Goal: Task Accomplishment & Management: Use online tool/utility

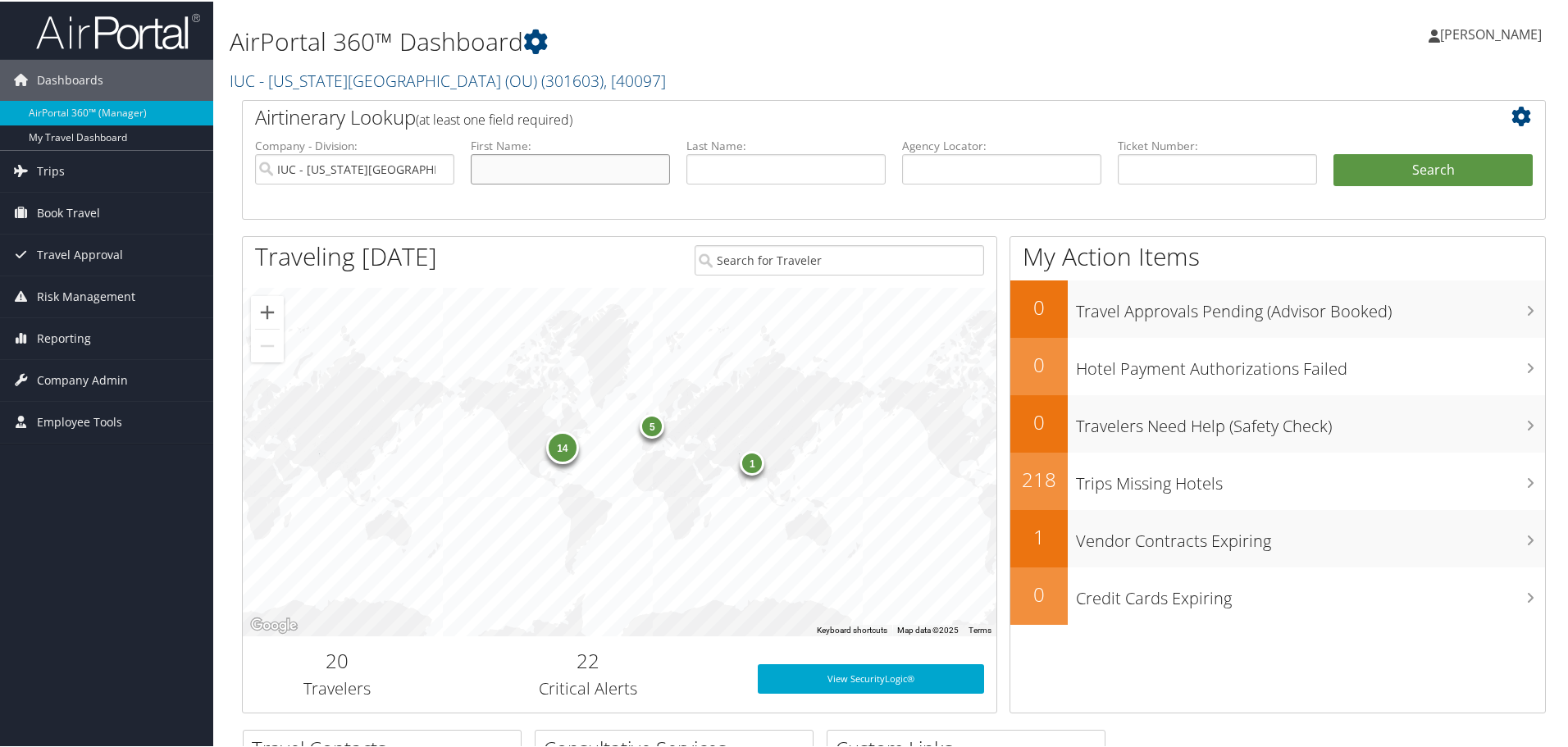
click at [494, 164] on input "text" at bounding box center [569, 167] width 199 height 30
type input "[PERSON_NAME]"
type input "Boeninger"
click at [1399, 164] on button "Search" at bounding box center [1432, 168] width 199 height 33
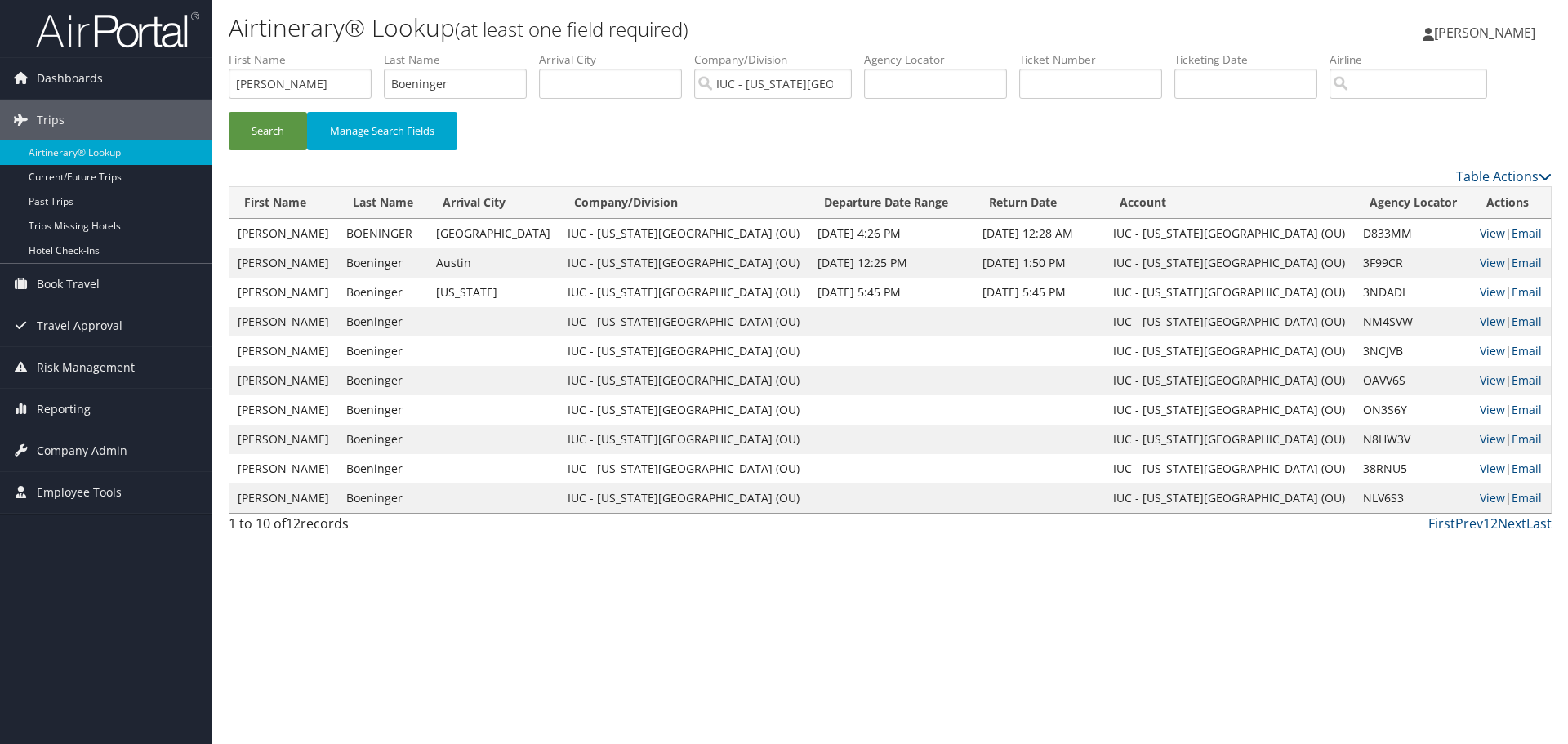
click at [1480, 234] on link "View" at bounding box center [1492, 233] width 25 height 16
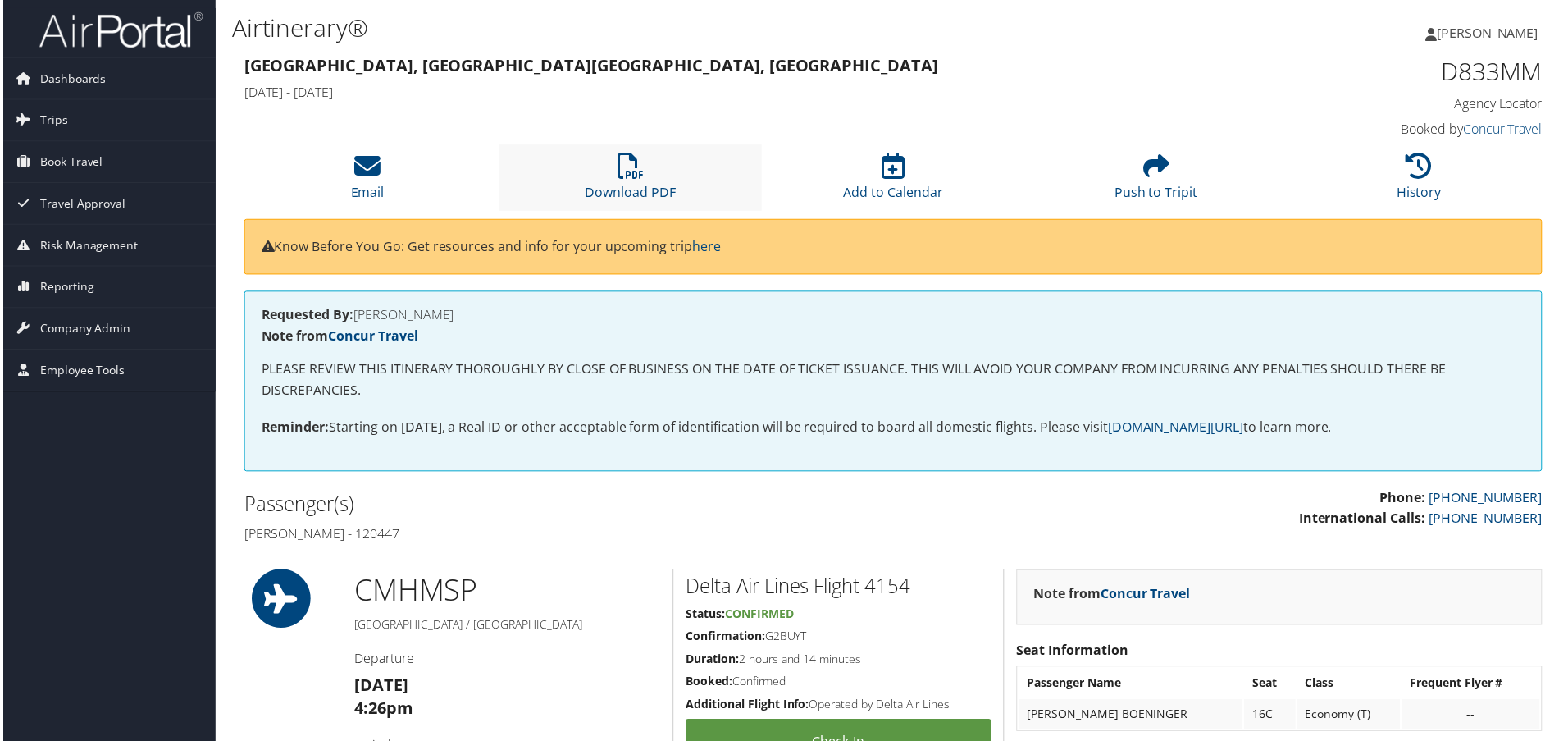
click at [644, 165] on li "Download PDF" at bounding box center [629, 178] width 264 height 66
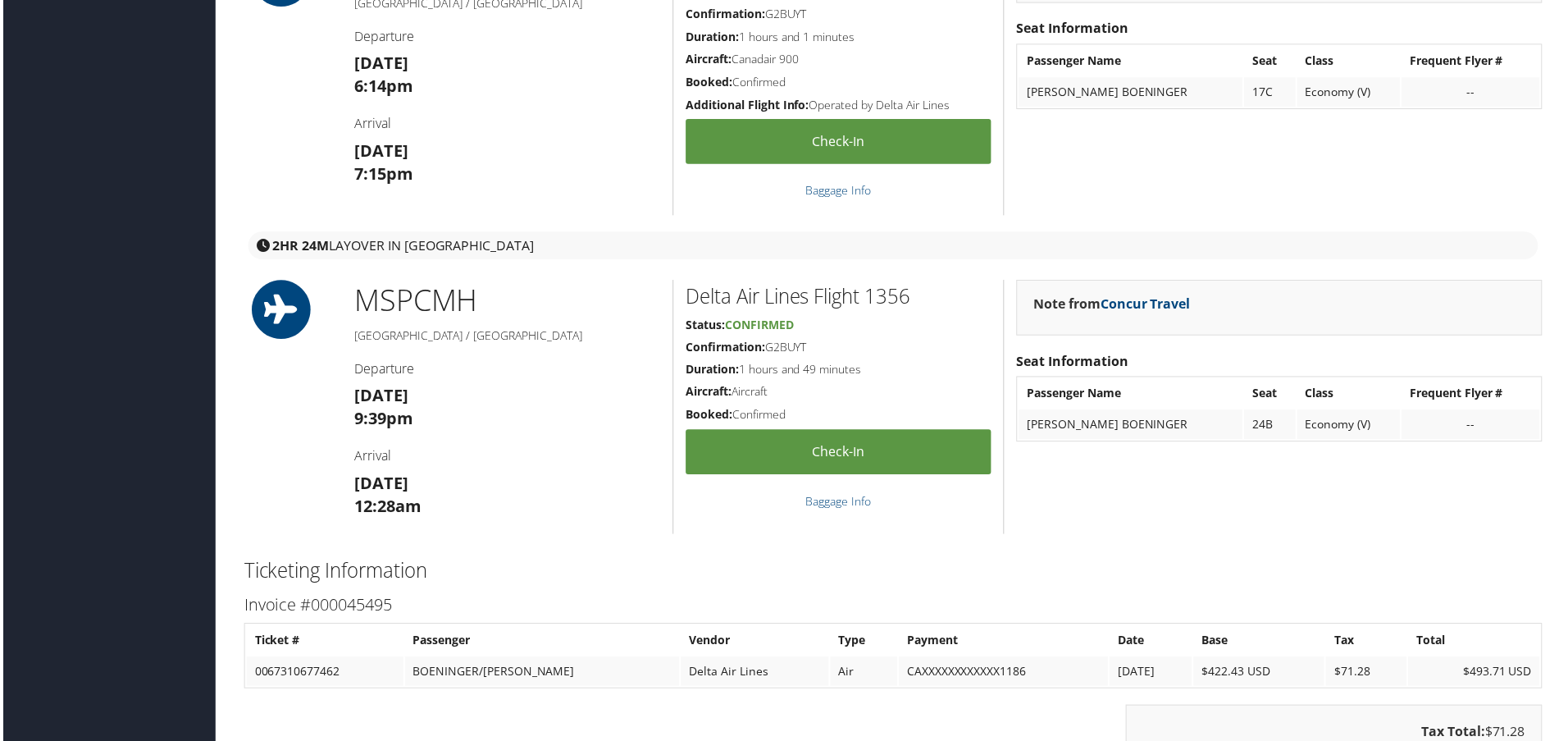
scroll to position [1231, 0]
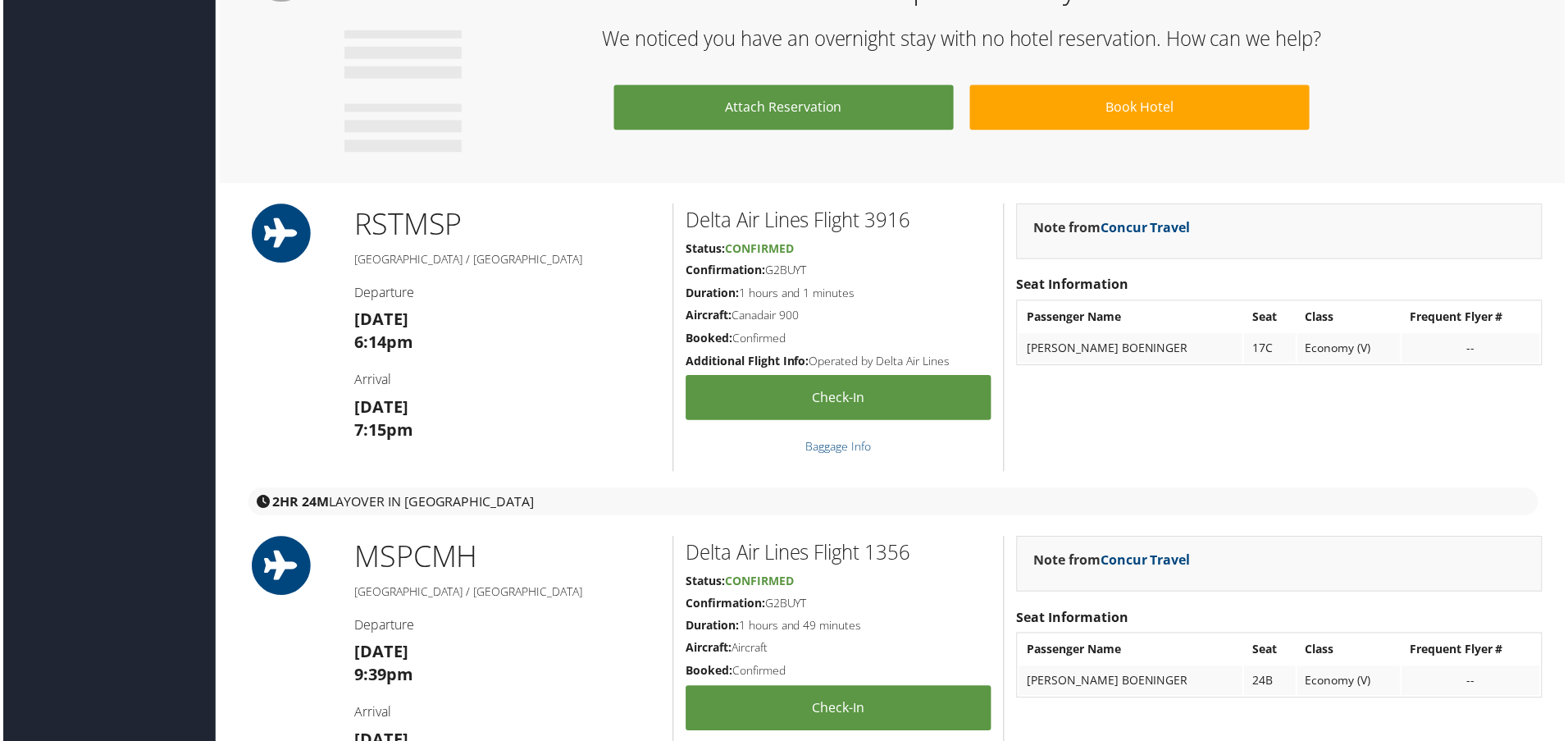
click at [393, 594] on h5 "Minneapolis / Columbus" at bounding box center [506, 594] width 308 height 17
copy h5 "Minneapolis"
